Goal: Task Accomplishment & Management: Use online tool/utility

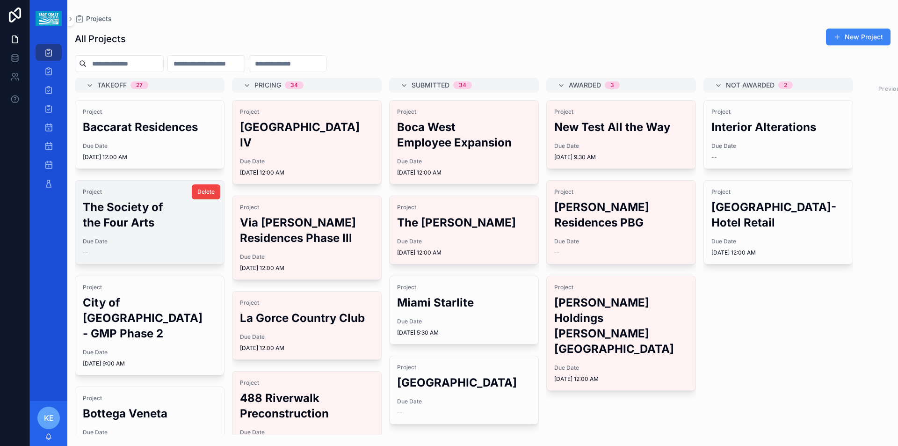
click at [143, 216] on h2 "The Society of the Four Arts" at bounding box center [150, 214] width 134 height 31
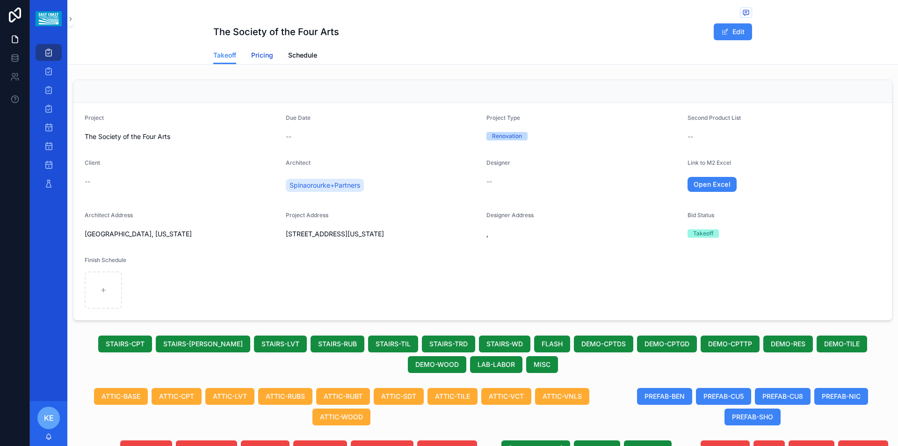
click at [261, 56] on span "Pricing" at bounding box center [262, 55] width 22 height 9
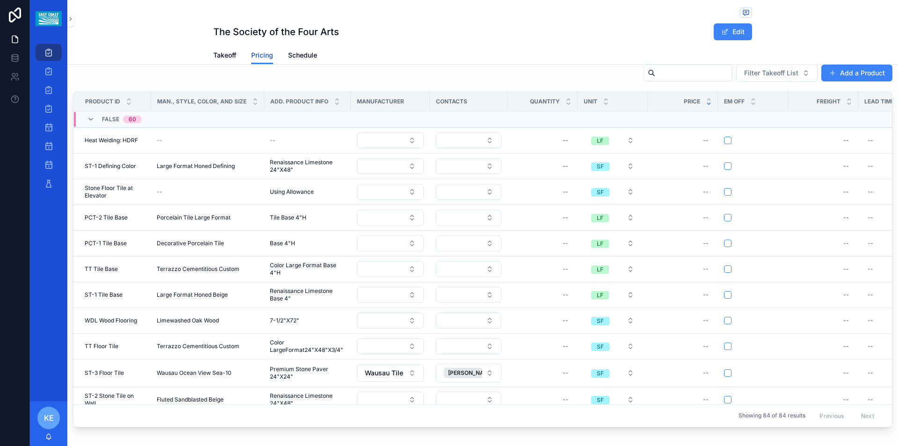
scroll to position [140, 0]
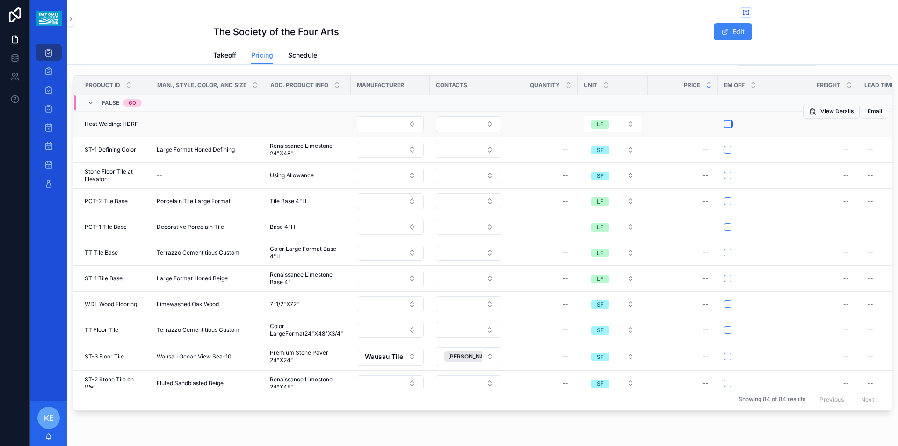
click at [727, 124] on button "scrollable content" at bounding box center [727, 123] width 7 height 7
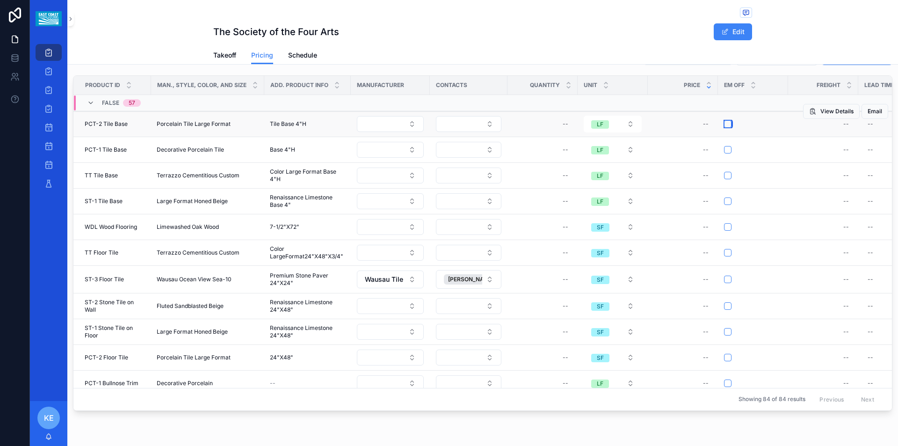
click at [725, 125] on button "scrollable content" at bounding box center [727, 123] width 7 height 7
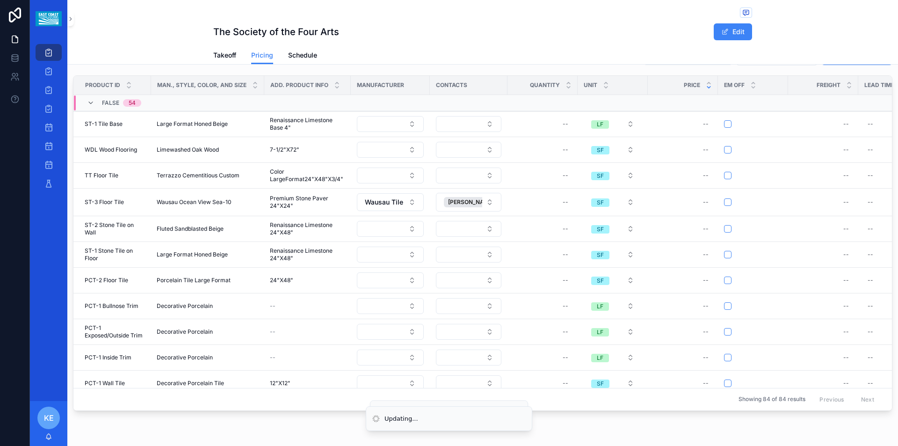
click at [726, 124] on button "scrollable content" at bounding box center [727, 123] width 7 height 7
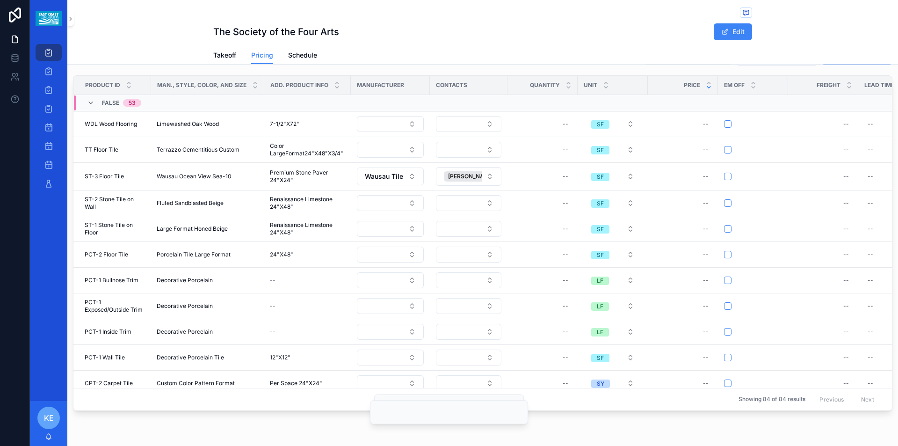
click at [726, 124] on button "scrollable content" at bounding box center [727, 123] width 7 height 7
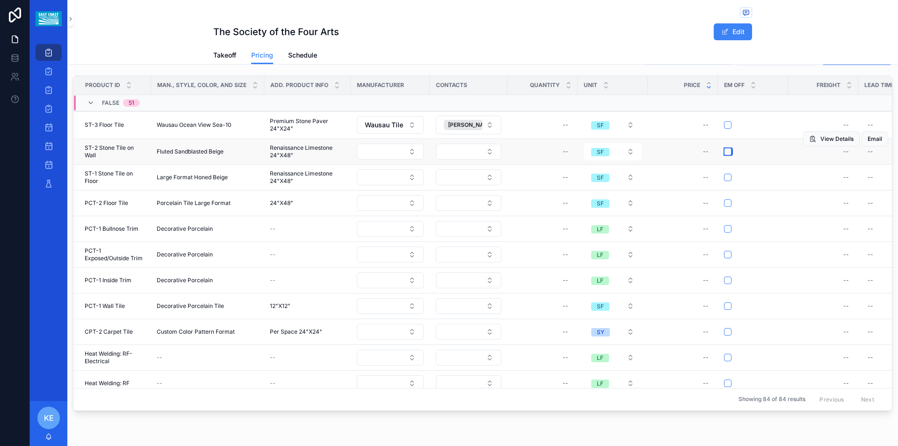
click at [726, 152] on button "scrollable content" at bounding box center [727, 151] width 7 height 7
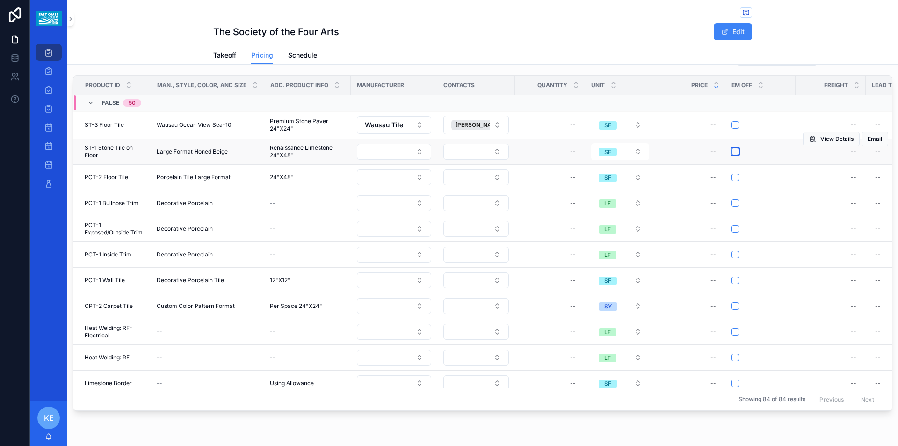
click at [734, 150] on button "scrollable content" at bounding box center [735, 151] width 7 height 7
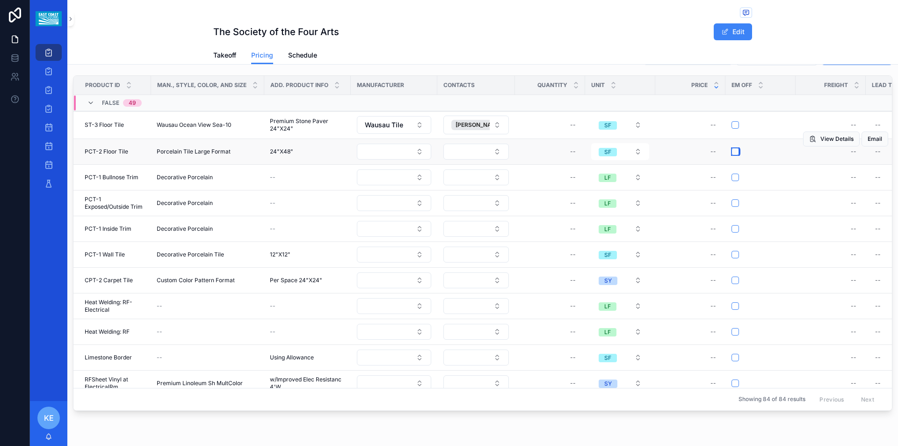
click at [734, 153] on button "scrollable content" at bounding box center [735, 151] width 7 height 7
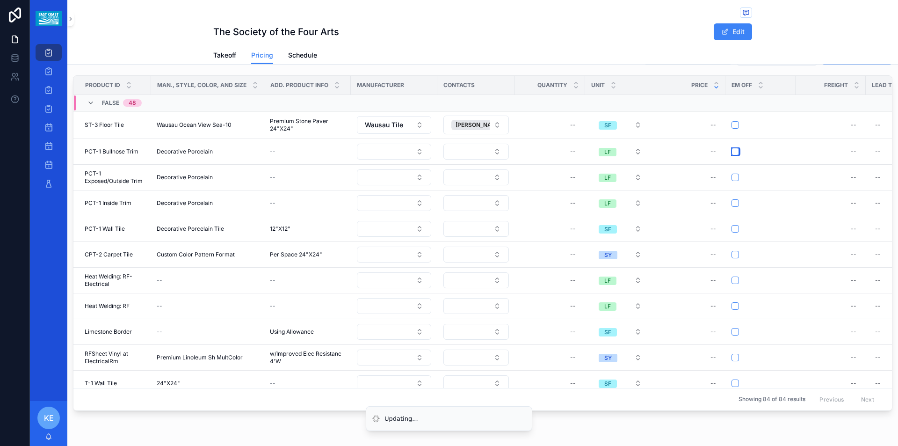
click at [734, 153] on button "scrollable content" at bounding box center [735, 151] width 7 height 7
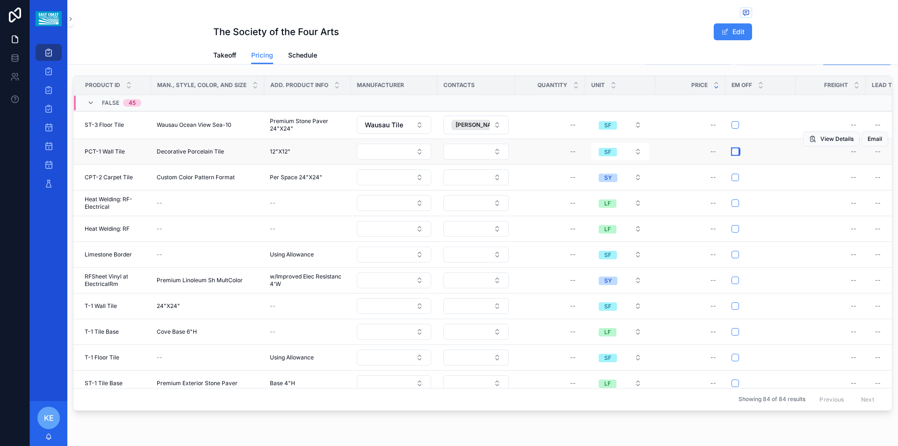
click at [734, 153] on button "scrollable content" at bounding box center [735, 151] width 7 height 7
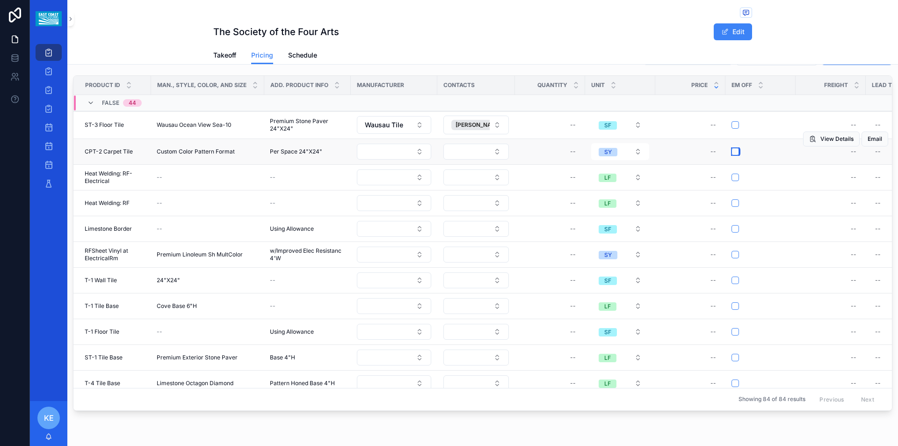
click at [735, 151] on button "scrollable content" at bounding box center [735, 151] width 7 height 7
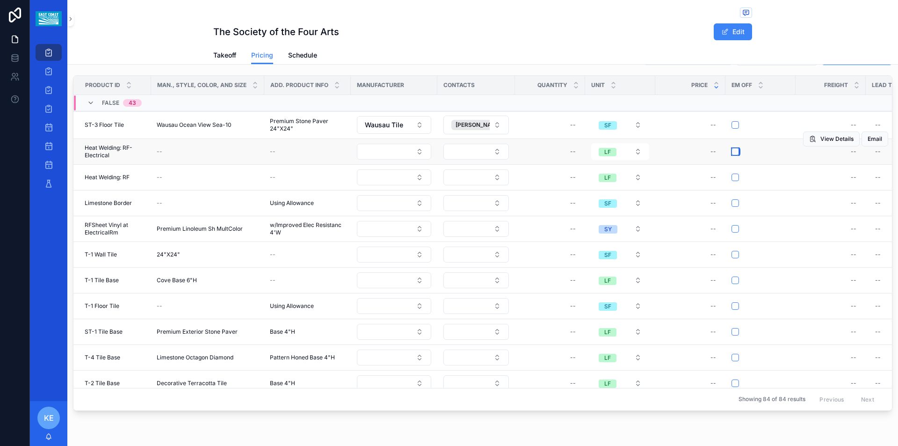
click at [732, 151] on button "scrollable content" at bounding box center [735, 151] width 7 height 7
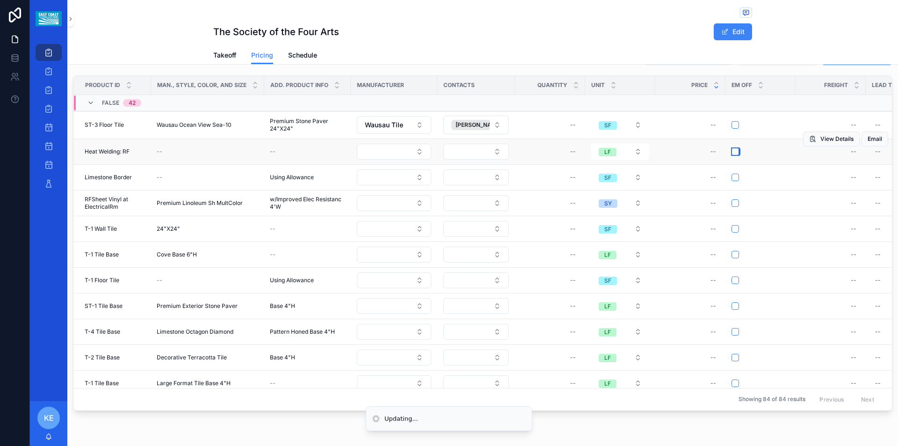
click at [736, 151] on button "scrollable content" at bounding box center [735, 151] width 7 height 7
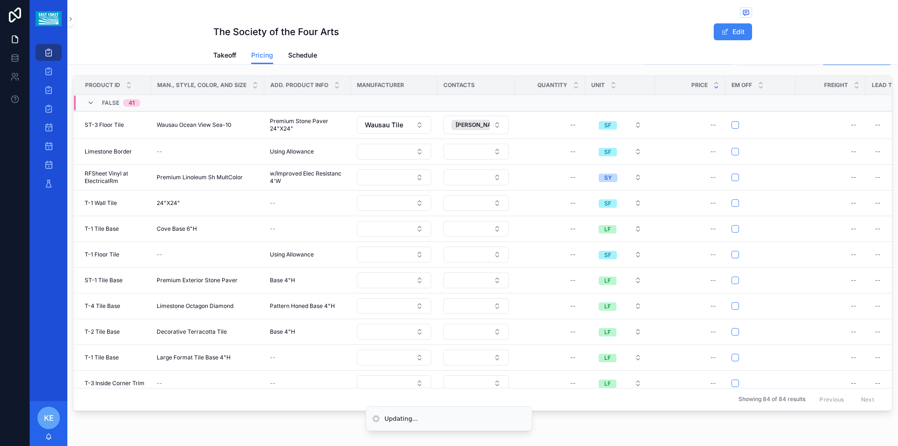
click at [736, 152] on button "scrollable content" at bounding box center [735, 151] width 7 height 7
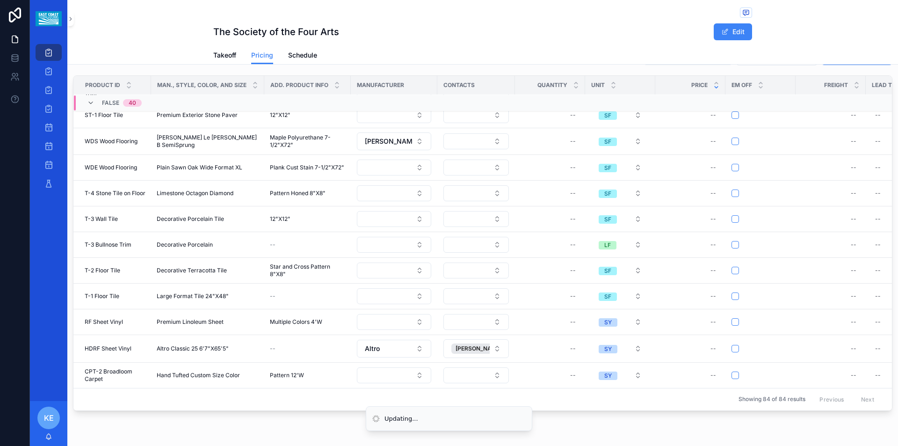
scroll to position [0, 0]
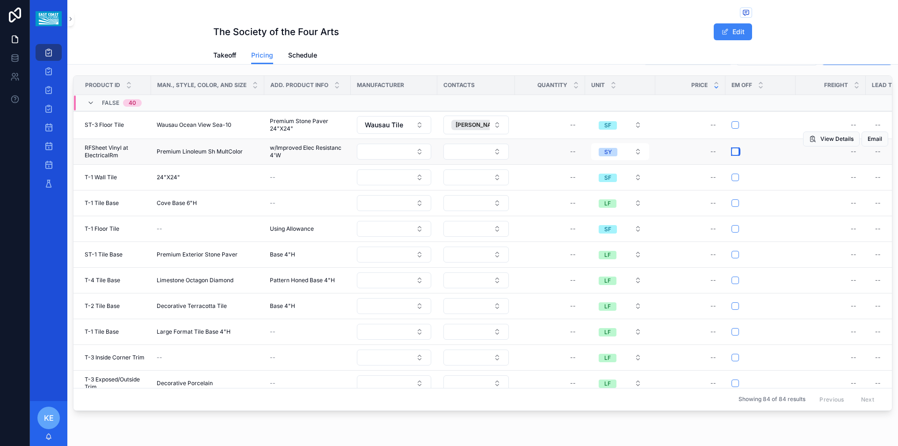
click at [735, 151] on button "scrollable content" at bounding box center [735, 151] width 7 height 7
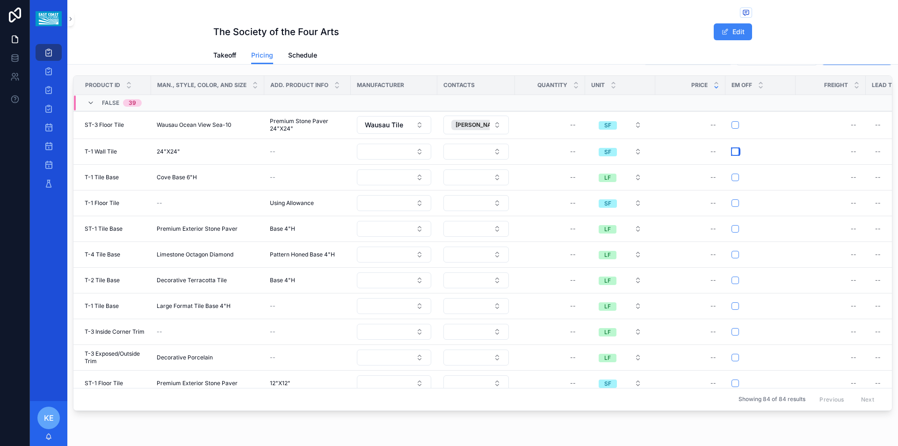
click at [735, 151] on button "scrollable content" at bounding box center [735, 151] width 7 height 7
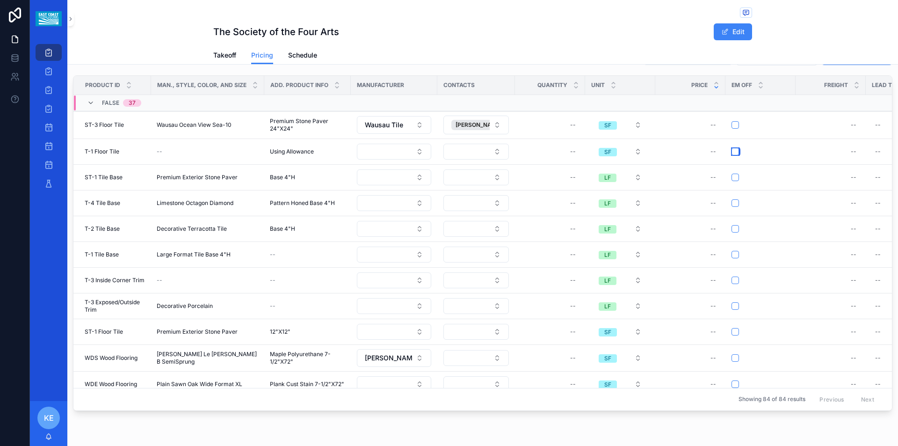
click at [735, 151] on button "scrollable content" at bounding box center [735, 151] width 7 height 7
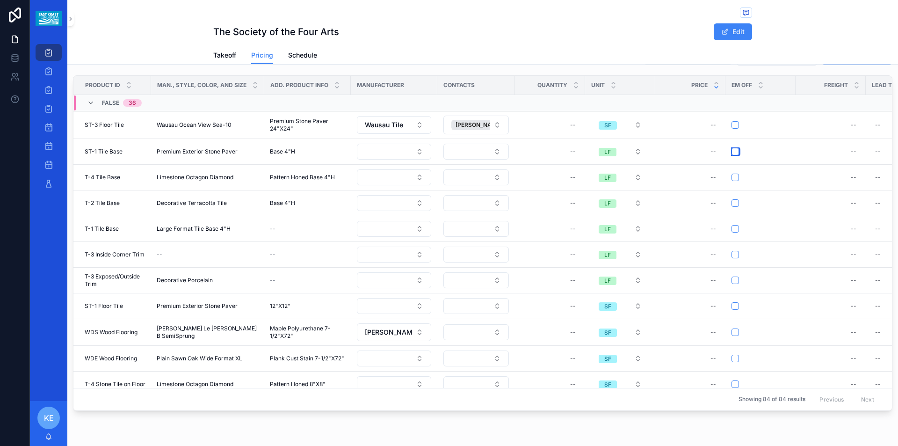
click at [734, 153] on button "scrollable content" at bounding box center [735, 151] width 7 height 7
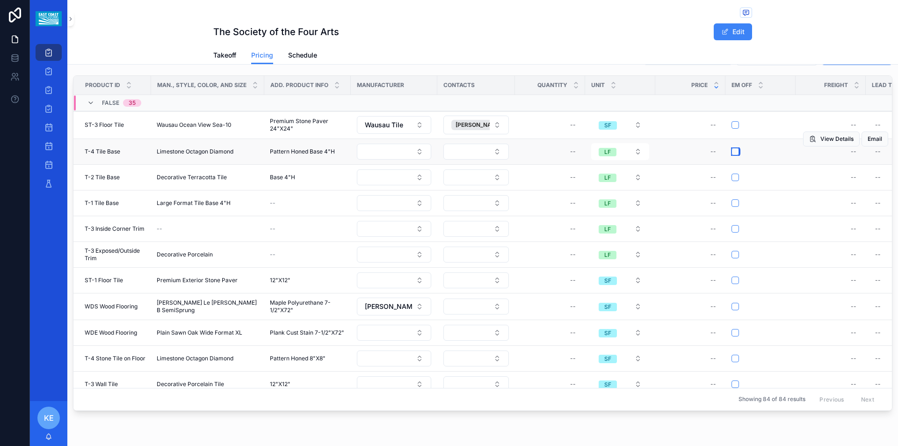
click at [733, 152] on button "scrollable content" at bounding box center [735, 151] width 7 height 7
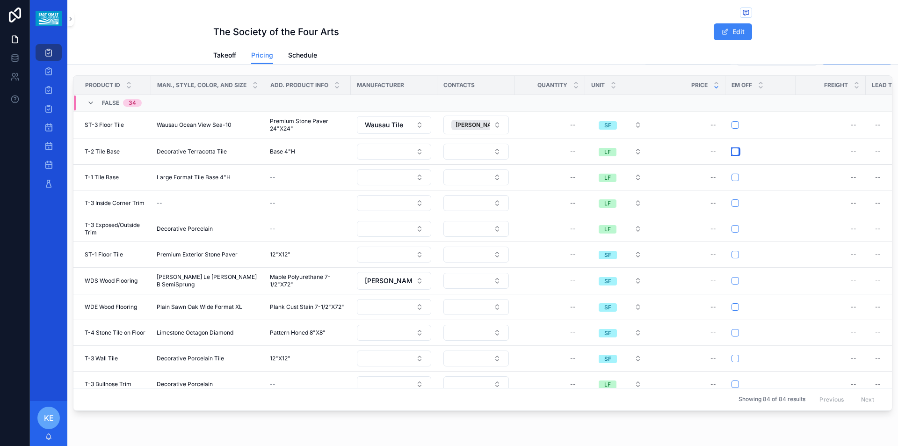
click at [735, 152] on button "scrollable content" at bounding box center [735, 151] width 7 height 7
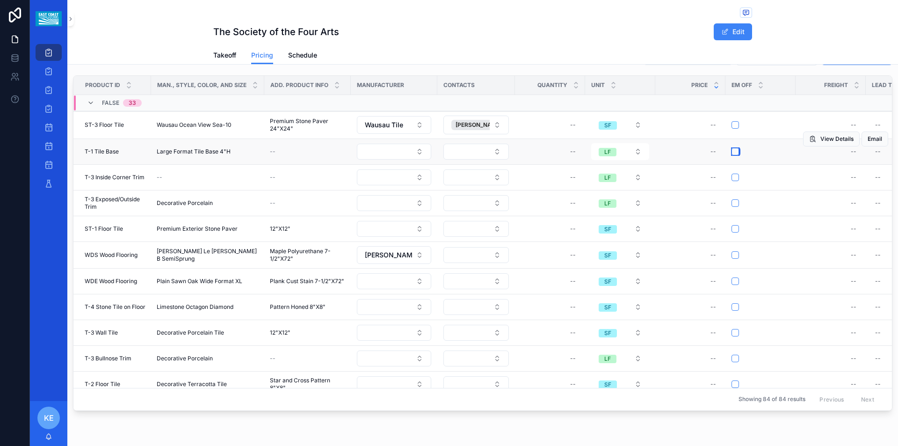
click at [735, 153] on button "scrollable content" at bounding box center [735, 151] width 7 height 7
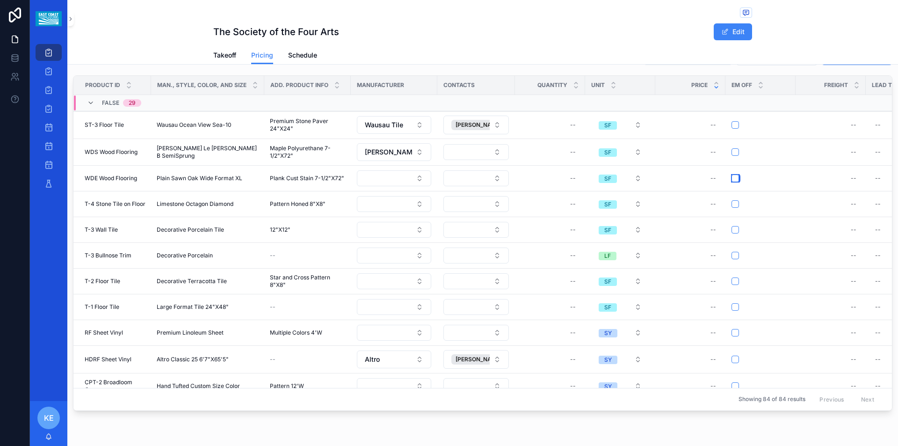
click at [735, 180] on button "scrollable content" at bounding box center [735, 177] width 7 height 7
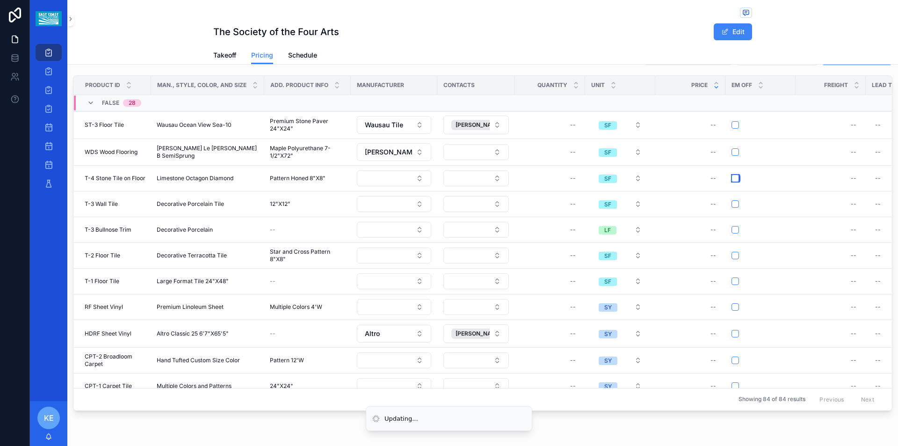
click at [735, 180] on button "scrollable content" at bounding box center [735, 177] width 7 height 7
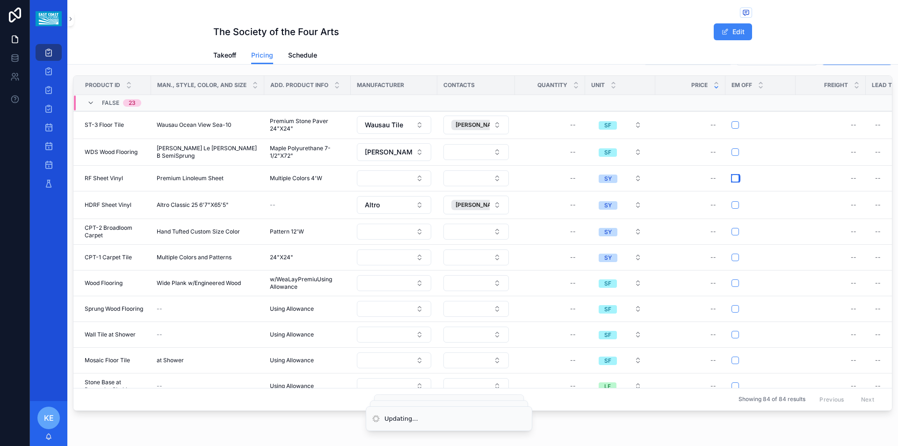
click at [735, 180] on button "scrollable content" at bounding box center [735, 177] width 7 height 7
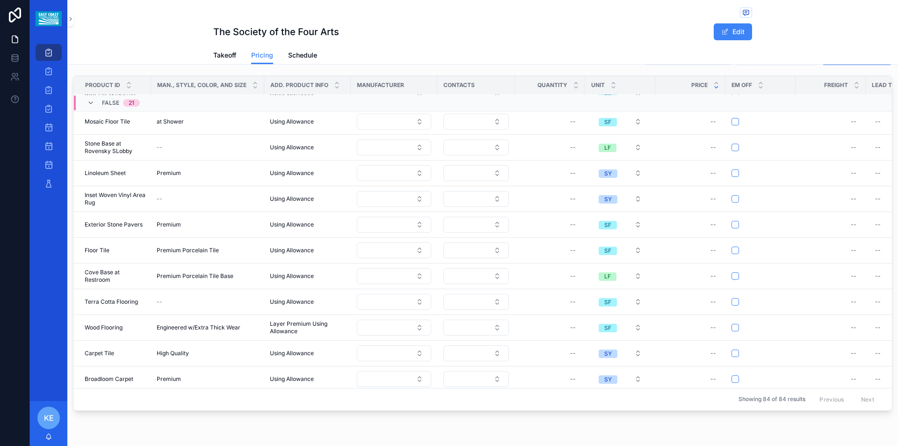
scroll to position [47, 0]
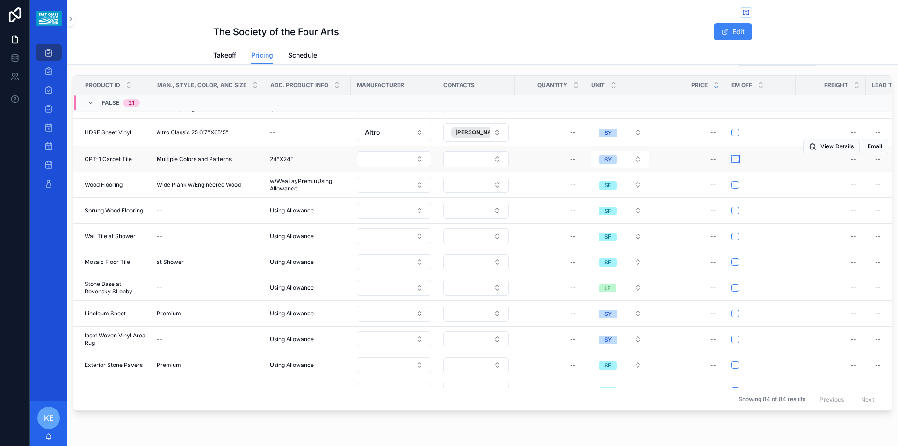
click at [733, 159] on button "scrollable content" at bounding box center [735, 158] width 7 height 7
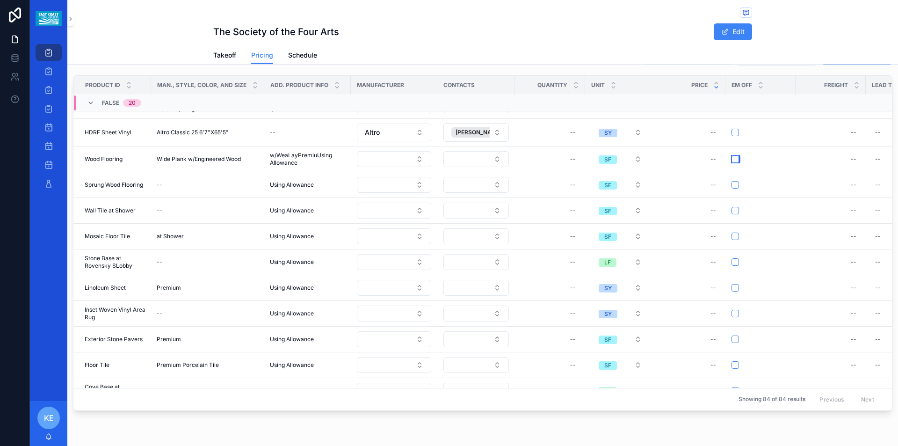
click at [735, 160] on button "scrollable content" at bounding box center [735, 158] width 7 height 7
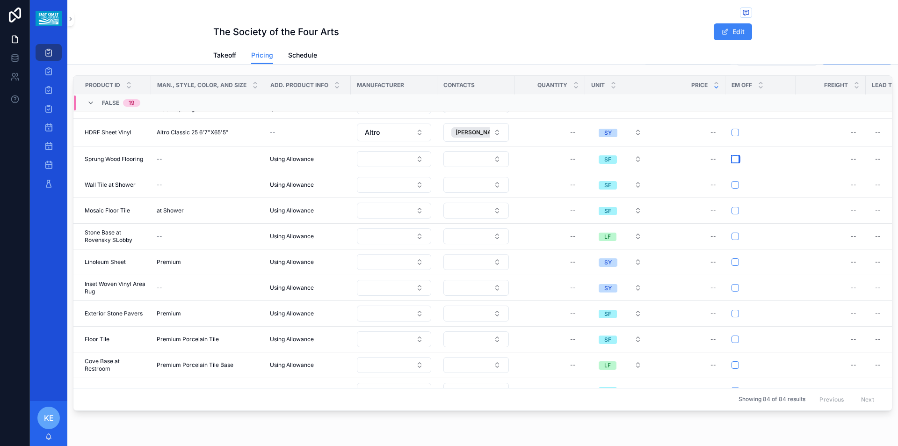
click at [735, 160] on button "scrollable content" at bounding box center [735, 158] width 7 height 7
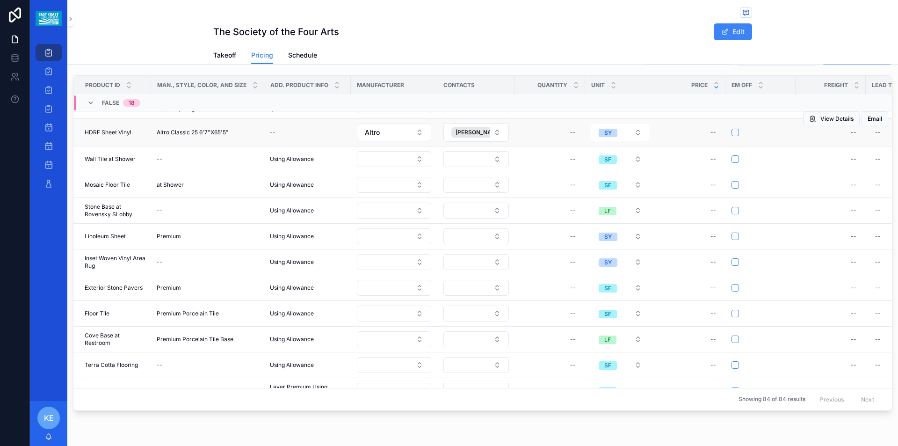
scroll to position [0, 0]
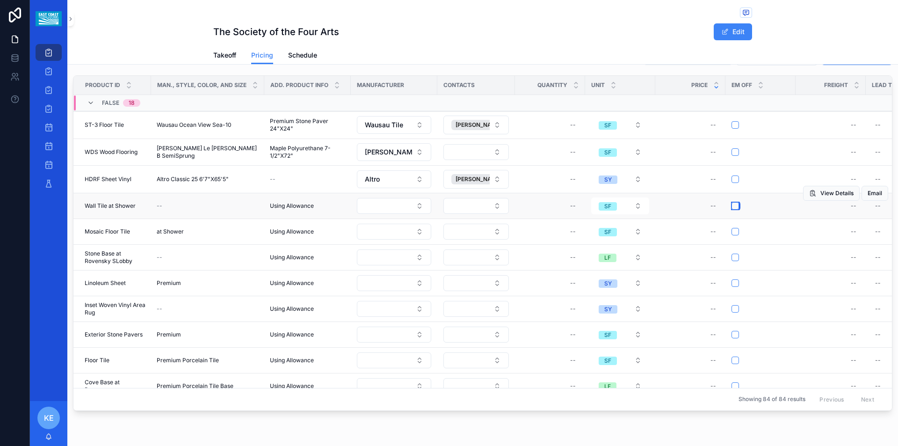
click at [737, 206] on button "scrollable content" at bounding box center [735, 205] width 7 height 7
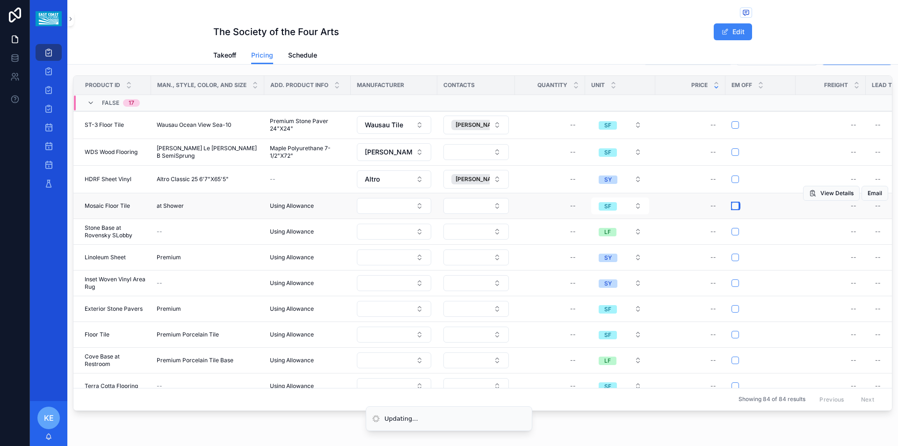
click at [737, 206] on button "scrollable content" at bounding box center [735, 205] width 7 height 7
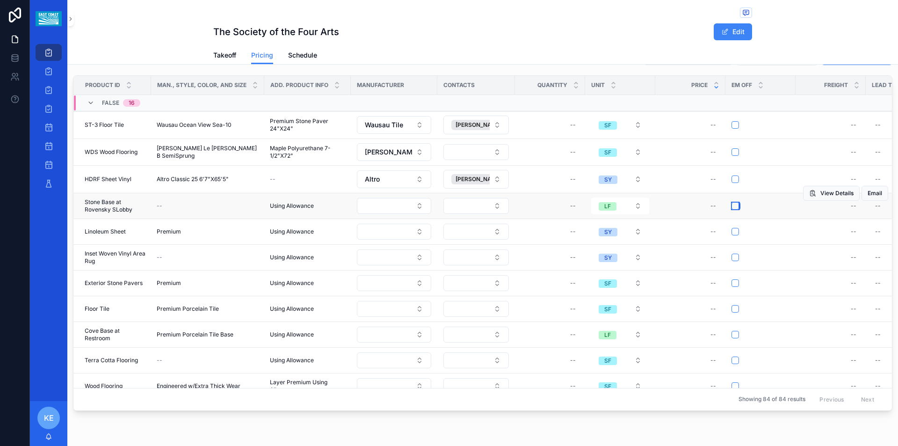
click at [737, 207] on button "scrollable content" at bounding box center [735, 205] width 7 height 7
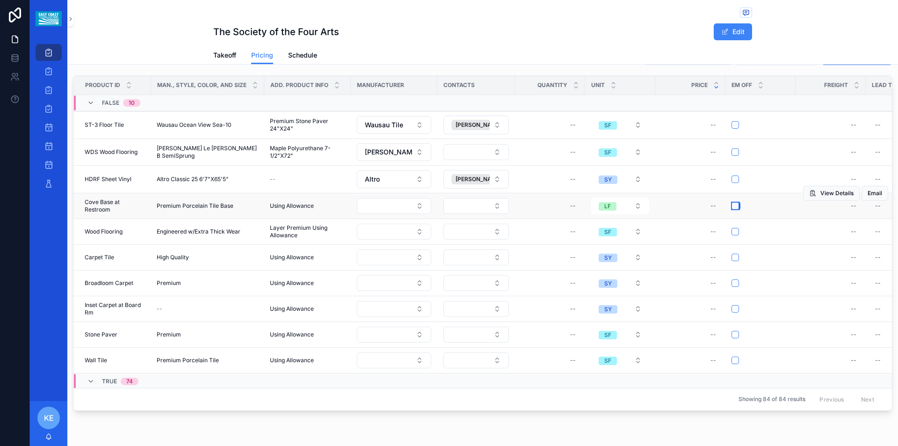
click at [736, 208] on button "scrollable content" at bounding box center [735, 205] width 7 height 7
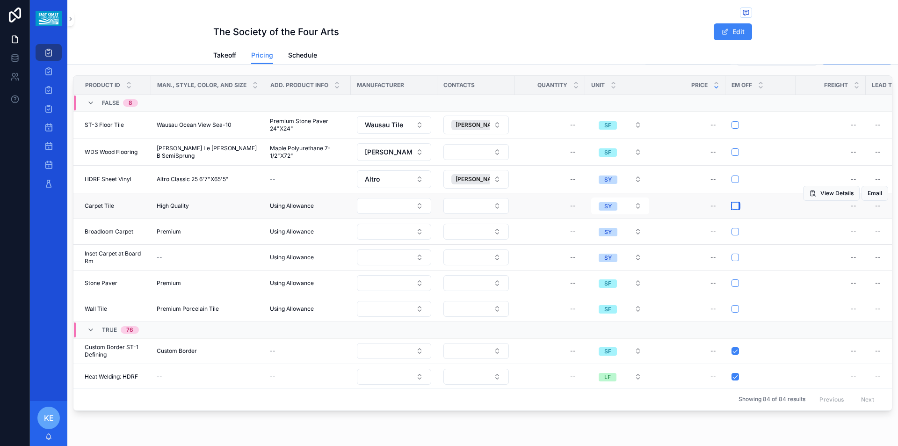
click at [733, 208] on button "scrollable content" at bounding box center [735, 205] width 7 height 7
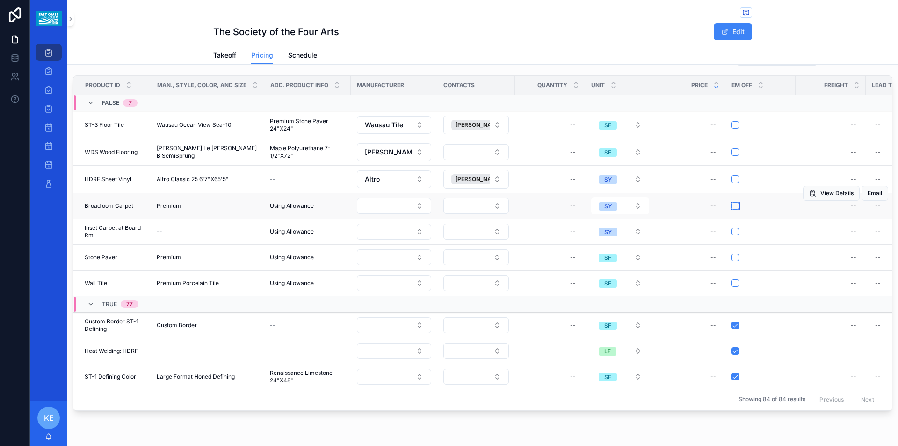
click at [733, 204] on button "scrollable content" at bounding box center [735, 205] width 7 height 7
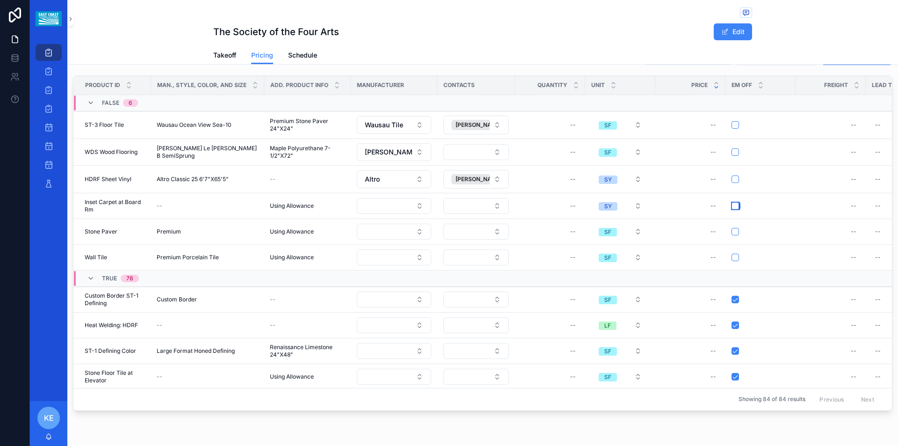
click at [733, 204] on button "scrollable content" at bounding box center [735, 205] width 7 height 7
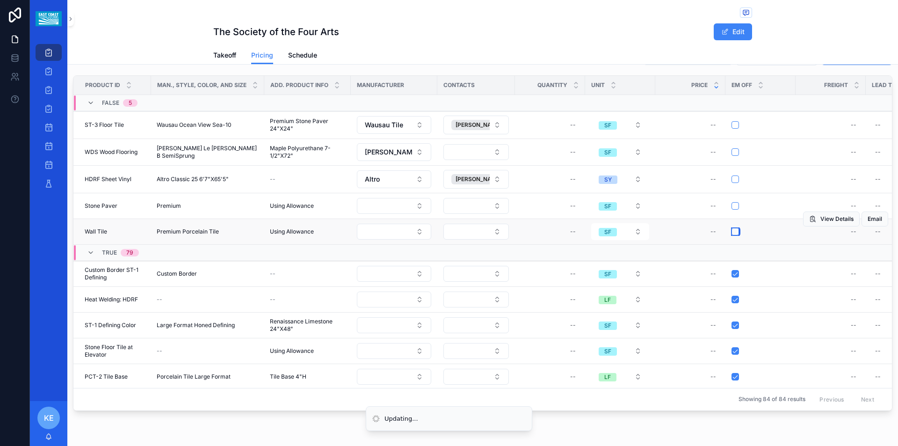
click at [733, 230] on button "scrollable content" at bounding box center [735, 231] width 7 height 7
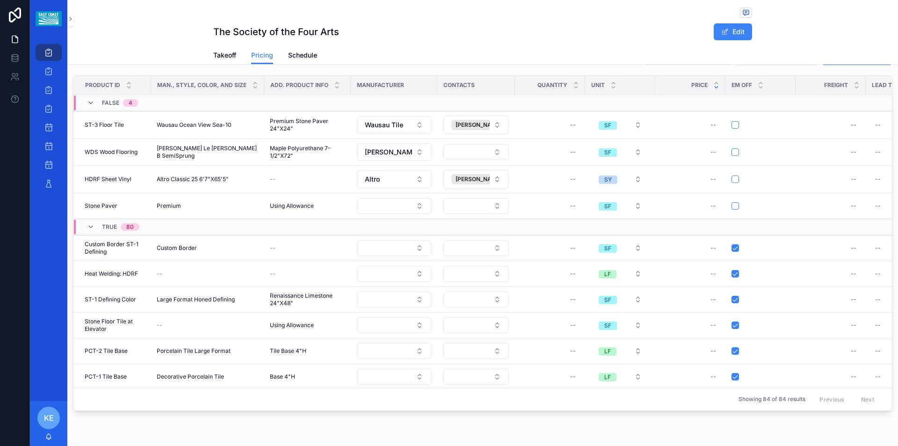
click at [735, 205] on button "scrollable content" at bounding box center [735, 205] width 7 height 7
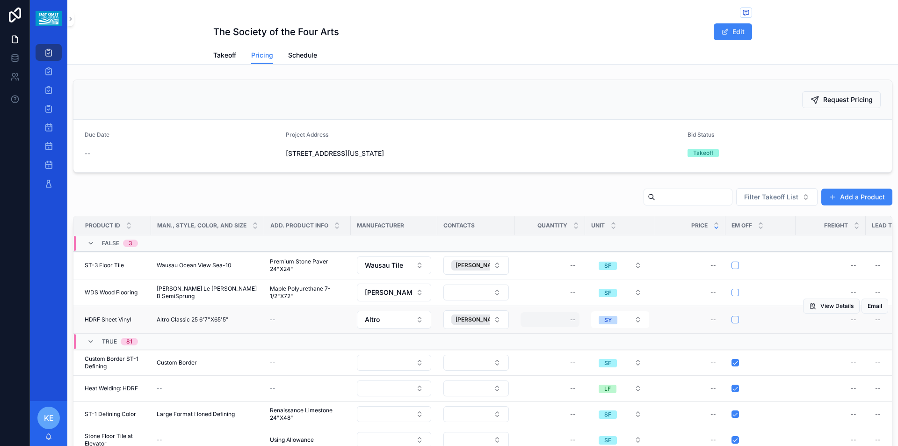
click at [544, 320] on div "--" at bounding box center [550, 319] width 59 height 15
type input "*****"
click at [688, 335] on icon "scrollable content" at bounding box center [684, 331] width 7 height 7
click at [537, 295] on div "--" at bounding box center [550, 292] width 59 height 15
type input "********"
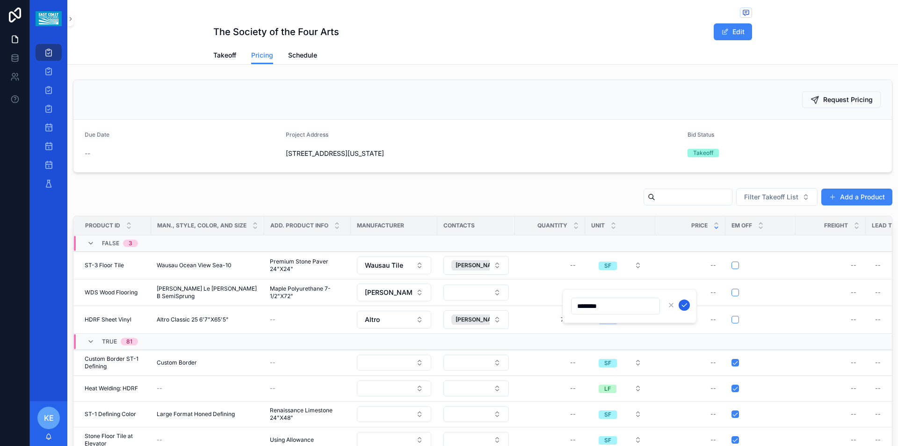
click at [686, 304] on icon "scrollable content" at bounding box center [684, 304] width 7 height 7
click at [553, 320] on span "78.05" at bounding box center [549, 319] width 51 height 7
drag, startPoint x: 552, startPoint y: 334, endPoint x: 529, endPoint y: 334, distance: 22.9
click at [529, 334] on input "*****" at bounding box center [569, 333] width 88 height 13
paste input "*"
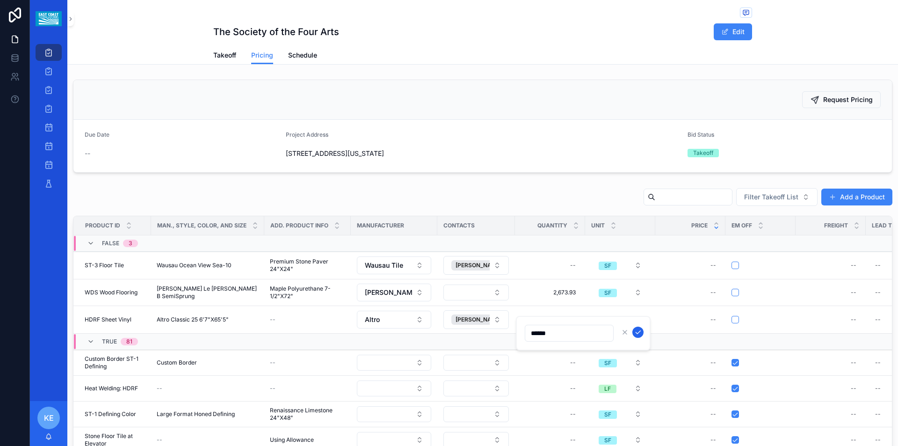
type input "******"
click at [638, 335] on icon "scrollable content" at bounding box center [637, 331] width 7 height 7
click at [544, 265] on div "--" at bounding box center [550, 265] width 59 height 15
type input "********"
click at [681, 277] on icon "scrollable content" at bounding box center [684, 277] width 7 height 7
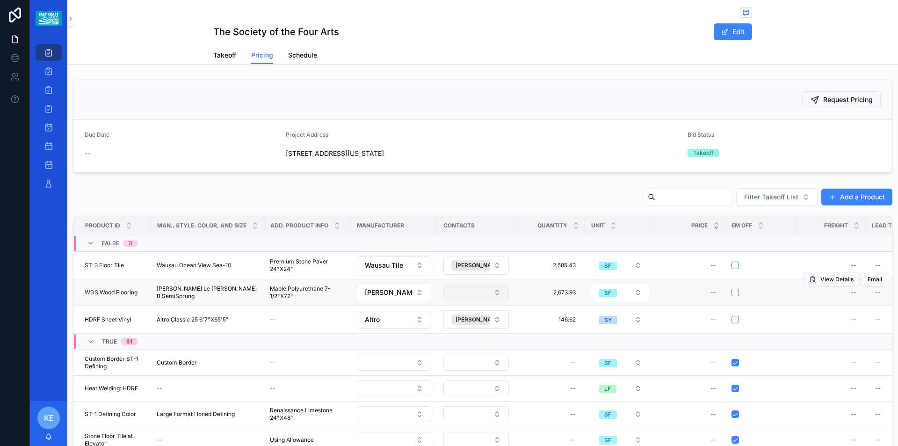
click at [489, 293] on button "Select Button" at bounding box center [475, 292] width 65 height 16
click at [531, 201] on div "Filter Takeoff List Add a Product" at bounding box center [483, 199] width 820 height 22
click at [849, 100] on span "Request Pricing" at bounding box center [848, 99] width 50 height 9
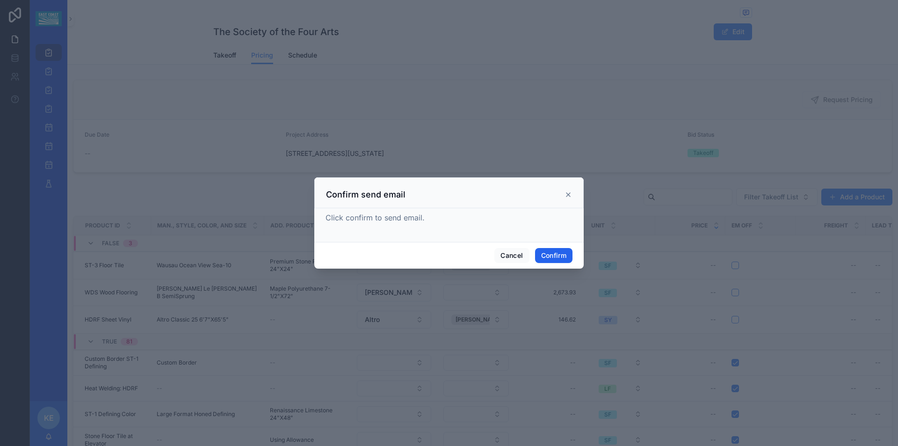
click at [543, 256] on button "Confirm" at bounding box center [553, 255] width 37 height 15
